Goal: Information Seeking & Learning: Learn about a topic

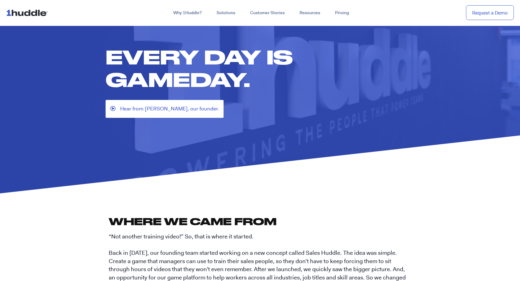
scroll to position [93, 0]
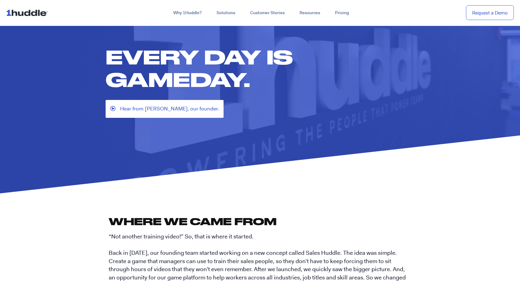
scroll to position [0, 0]
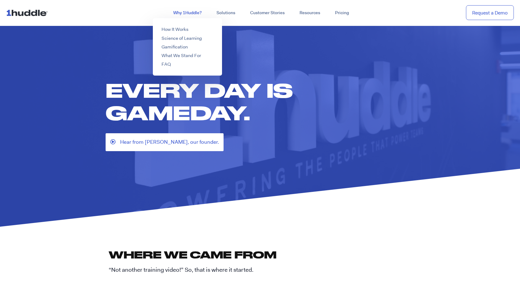
click at [193, 9] on link "Why 1Huddle?" at bounding box center [187, 12] width 43 height 11
click at [186, 27] on link "How It Works" at bounding box center [174, 29] width 27 height 6
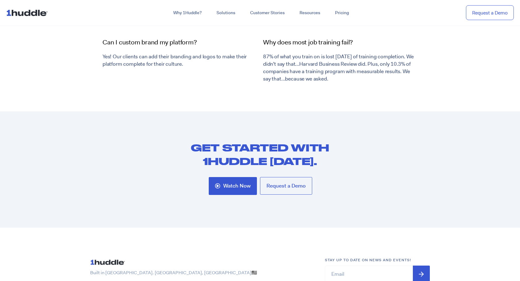
scroll to position [2346, 0]
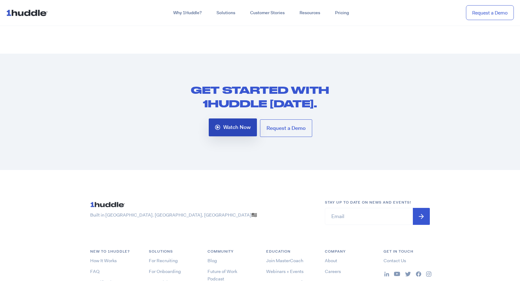
click at [246, 130] on span "Watch Now" at bounding box center [236, 128] width 27 height 6
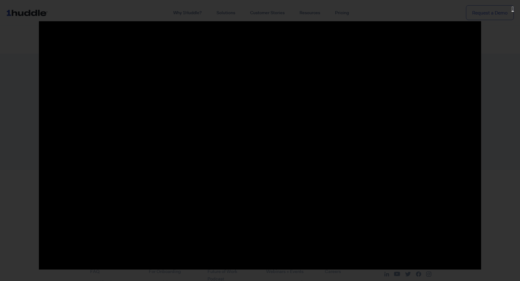
click at [512, 9] on icon "Close (Esc)" at bounding box center [513, 9] width 2 height 6
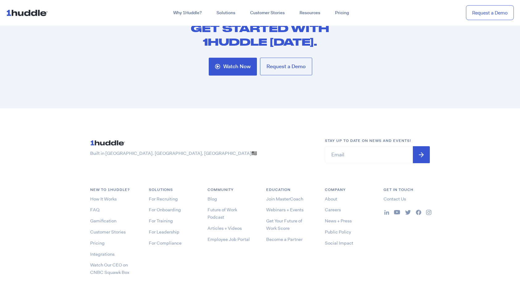
scroll to position [2492, 0]
